Goal: Information Seeking & Learning: Understand process/instructions

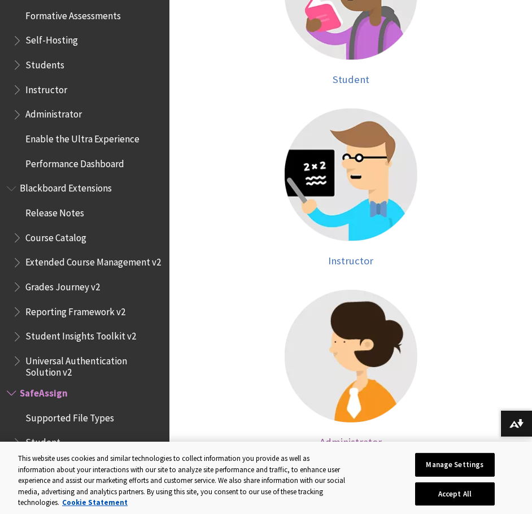
scroll to position [452, 0]
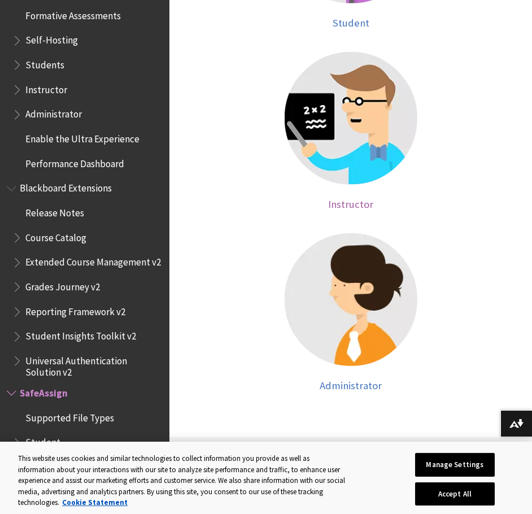
click at [360, 131] on img at bounding box center [351, 118] width 133 height 133
click at [368, 203] on span "Instructor" at bounding box center [350, 204] width 45 height 13
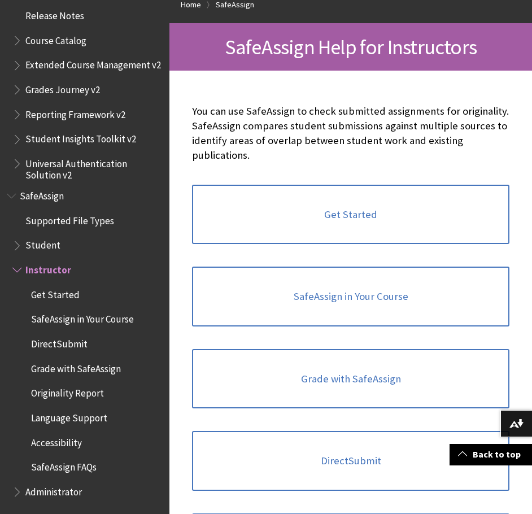
scroll to position [282, 0]
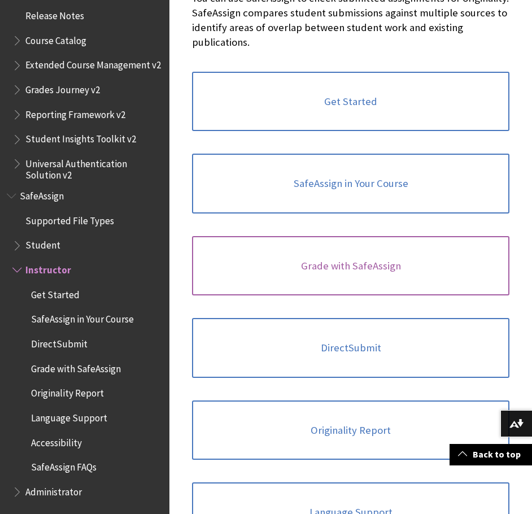
click at [368, 247] on link "Grade with SafeAssign" at bounding box center [350, 266] width 317 height 60
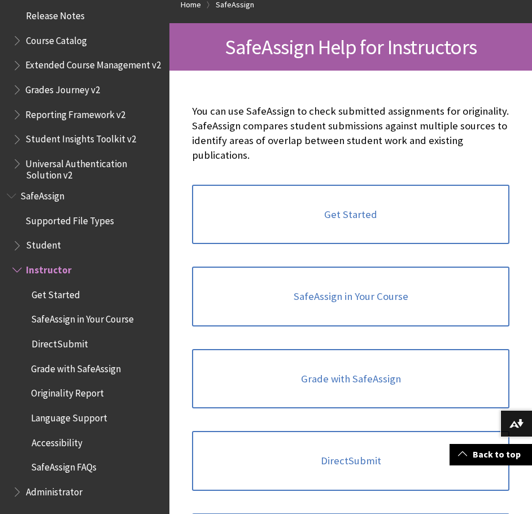
scroll to position [395, 0]
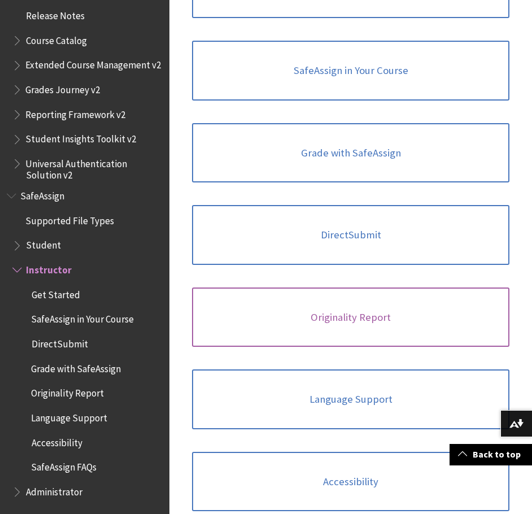
click at [376, 308] on link "Originality Report" at bounding box center [350, 317] width 317 height 60
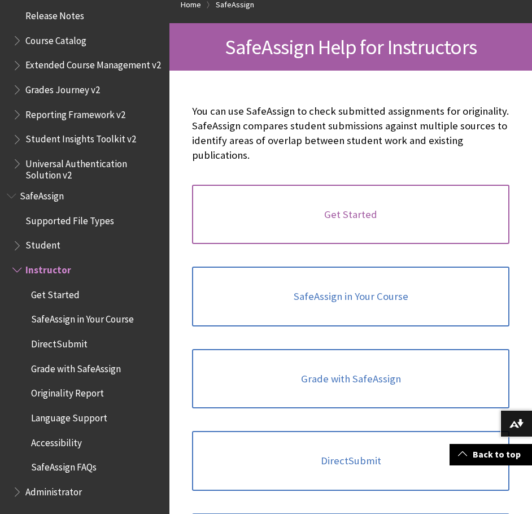
click at [426, 219] on link "Get Started" at bounding box center [350, 215] width 317 height 60
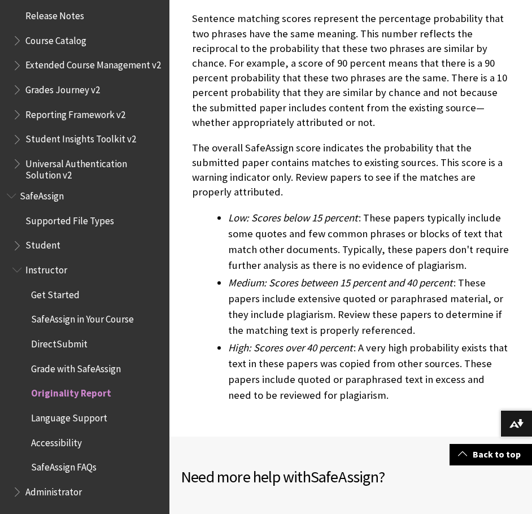
scroll to position [3840, 0]
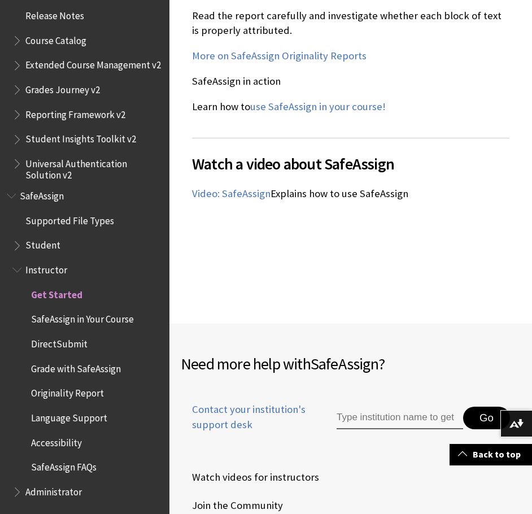
scroll to position [1638, 0]
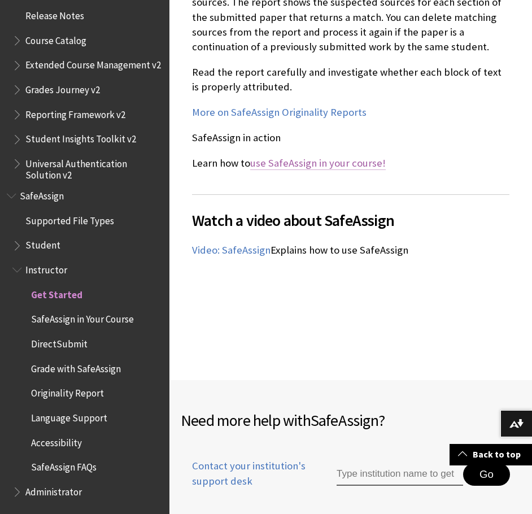
click at [358, 156] on link "use SafeAssign in your course!" at bounding box center [318, 163] width 136 height 14
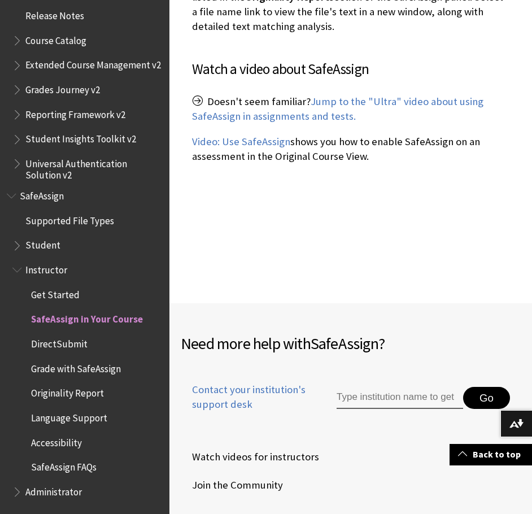
scroll to position [2880, 0]
